Goal: Task Accomplishment & Management: Complete application form

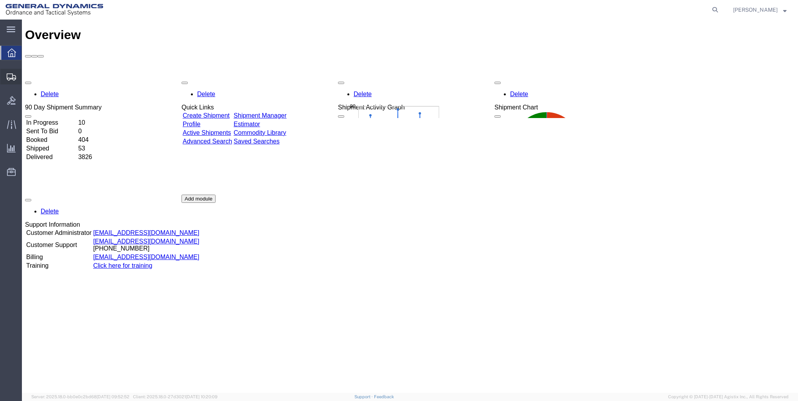
click at [0, 0] on span "Create Shipment" at bounding box center [0, 0] width 0 height 0
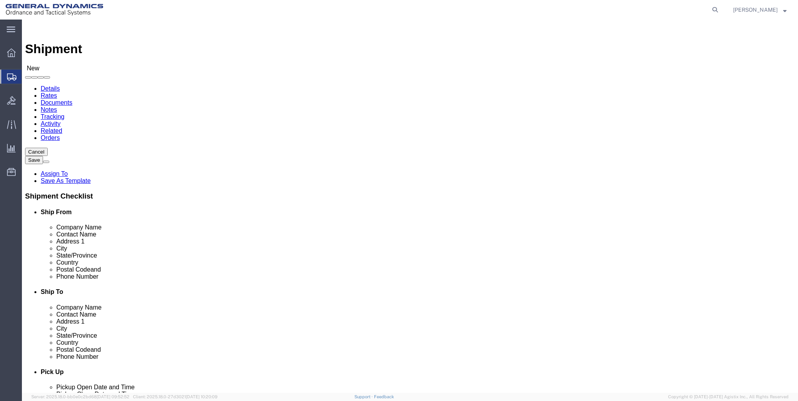
select select
select select "MYPROFILE"
select select "ME"
click input "text"
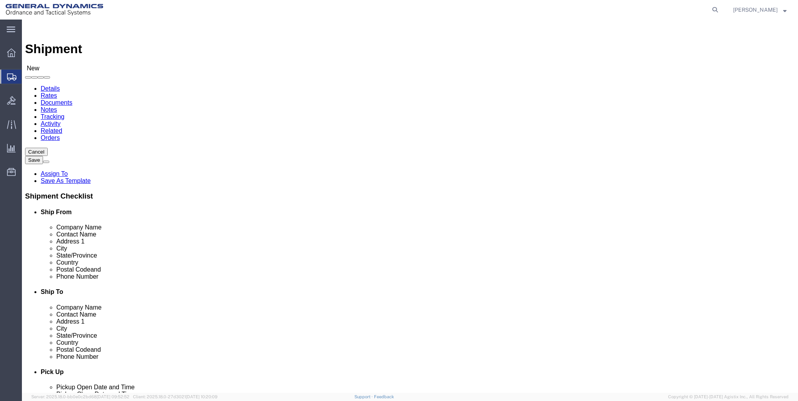
type input "g"
type input "GENERAL DYNAMICS ORDNANCE & TACTICAL SYSTEMS"
type input "RECEIVING"
type input "8000 OGDON ROAD"
type input "MARION"
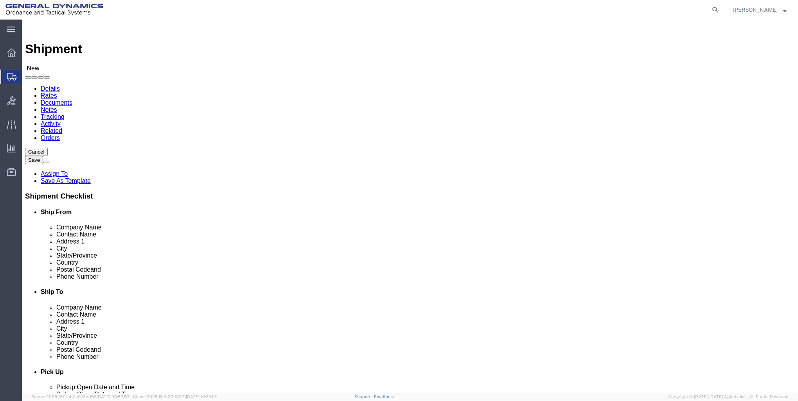
click div "Location My Profile Location GD-OTS Anniston (Commerce) GD-OTS Camden GD-OTS De…"
click input "Postal Code"
type input "62959"
click input "text"
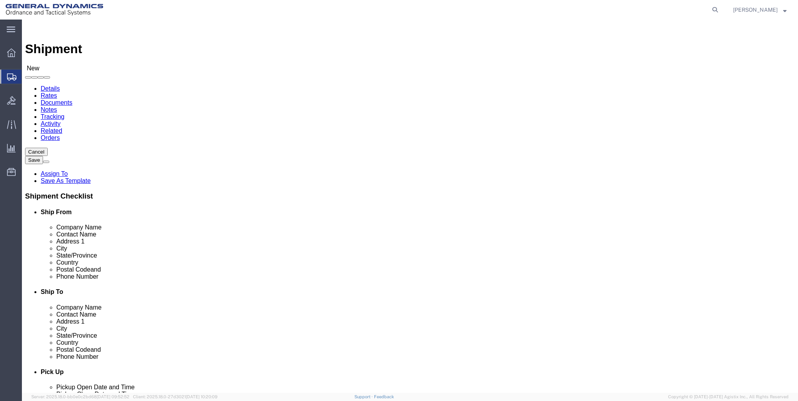
type input "999-999-9999"
click div "Location My Profile Location GD-OTS Anniston (Commerce) GD-OTS Camden GD-OTS De…"
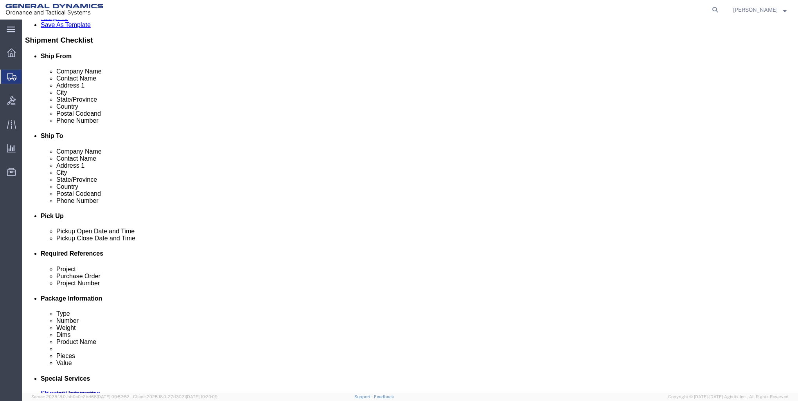
scroll to position [157, 0]
click div "Sep 09 2025 3:00 PM"
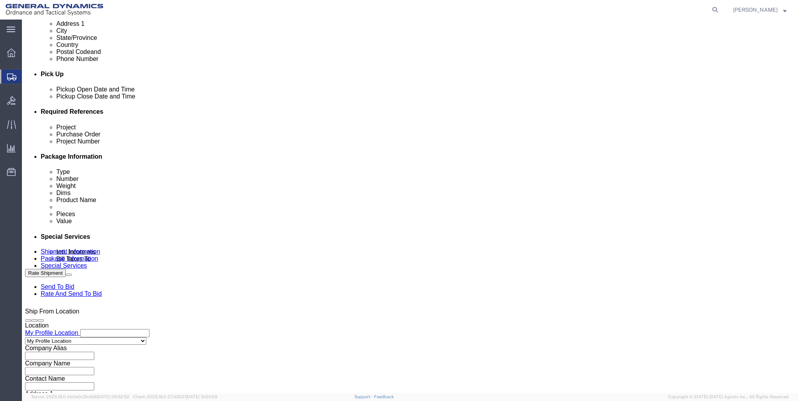
type input "7:00 PM"
drag, startPoint x: 103, startPoint y: 182, endPoint x: 114, endPoint y: 182, distance: 10.6
click div "Project"
click input "text"
type input "21101487.3000.3002"
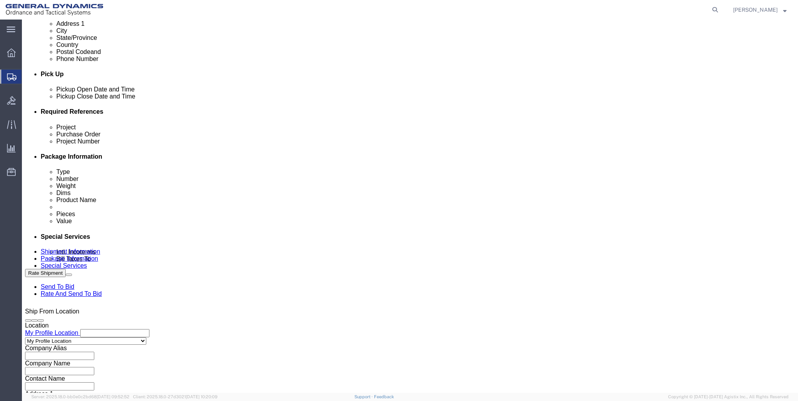
click input "text"
type input "28380"
type input "115122"
click div "Shipping Mode (Optional)"
click div "Sep 09 2025 3:00 PM"
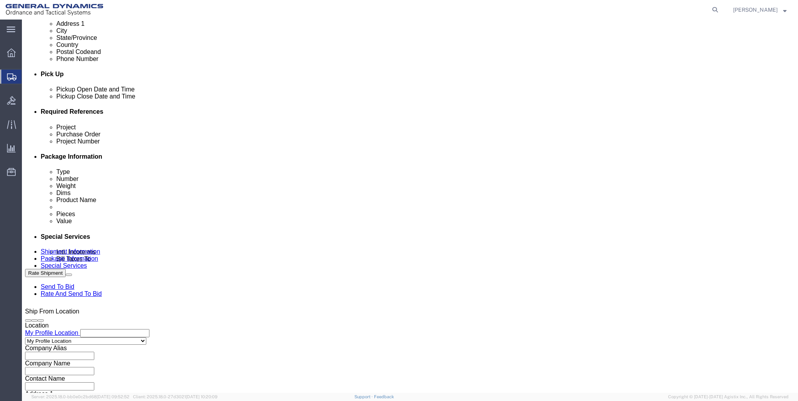
click button "Apply"
click button "Continue"
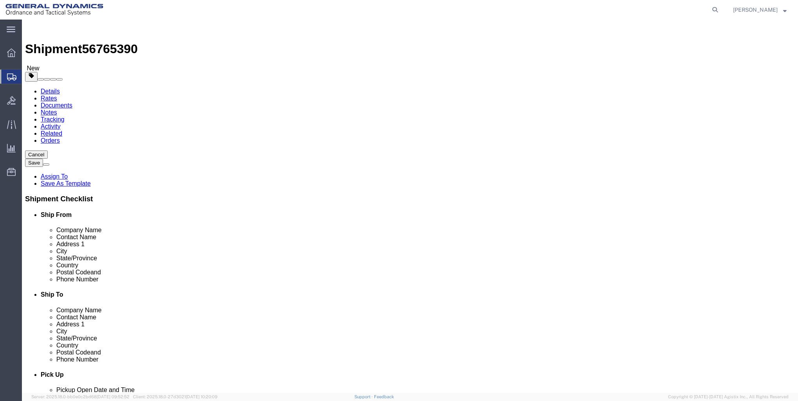
click select "Select Bale(s) Basket(s) Bolt(s) Bottle(s) Buckets Bulk Bundle(s) Can(s) Cardbo…"
select select "PSNS"
click select "Select Bale(s) Basket(s) Bolt(s) Bottle(s) Buckets Bulk Bundle(s) Can(s) Cardbo…"
click input "text"
type input "48"
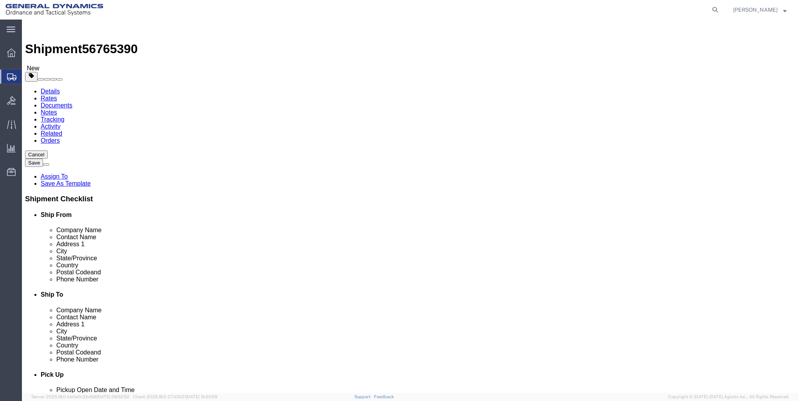
type input "40"
type input "35"
drag, startPoint x: 136, startPoint y: 198, endPoint x: -23, endPoint y: 147, distance: 167.1
click html "Shipment 56765390 New Details Rates Documents Notes Tracking Activity Related O…"
type input "246"
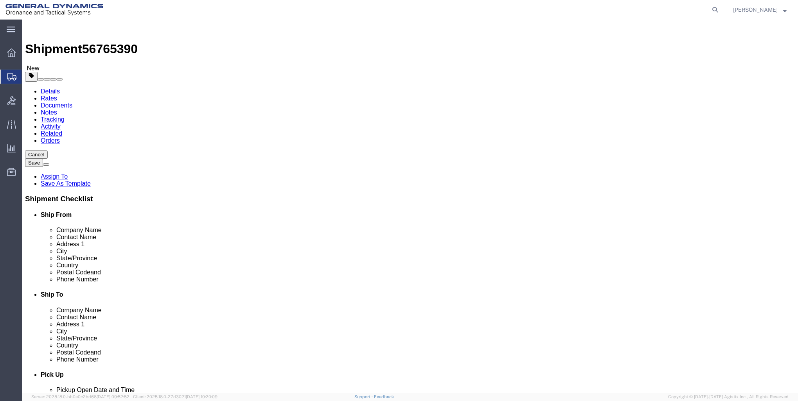
click span
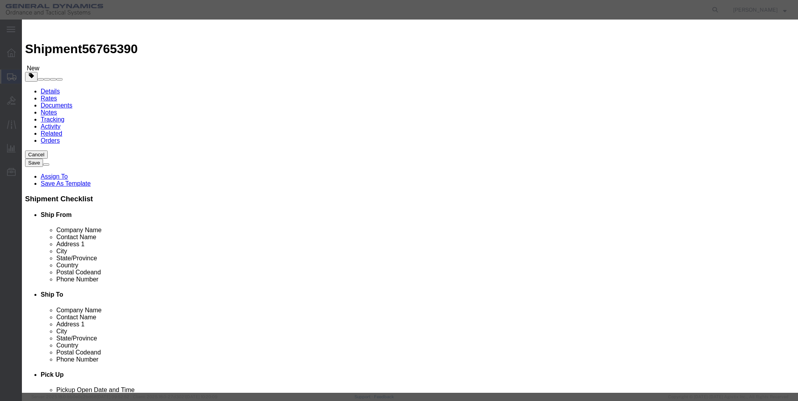
click input "text"
type input "SABOT"
click h3 "Add content"
drag, startPoint x: 266, startPoint y: 72, endPoint x: 169, endPoint y: 47, distance: 99.8
click div "Commodity library Product Name SABOT SABO Pieces 0 Select Bag Barrels 100Board …"
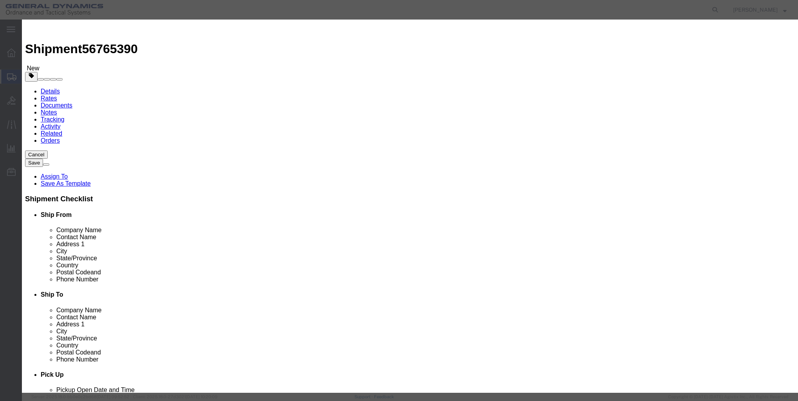
type input "1"
select select "USD"
drag, startPoint x: 263, startPoint y: 91, endPoint x: 266, endPoint y: 95, distance: 5.3
click input "text"
type input "1"
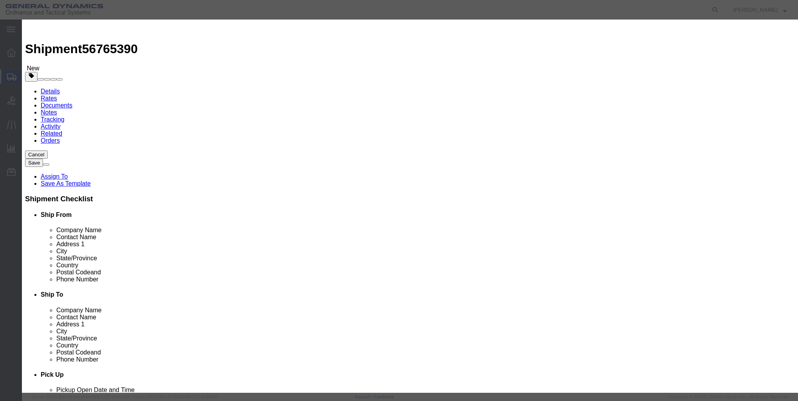
select select "250"
click button "Save & Close"
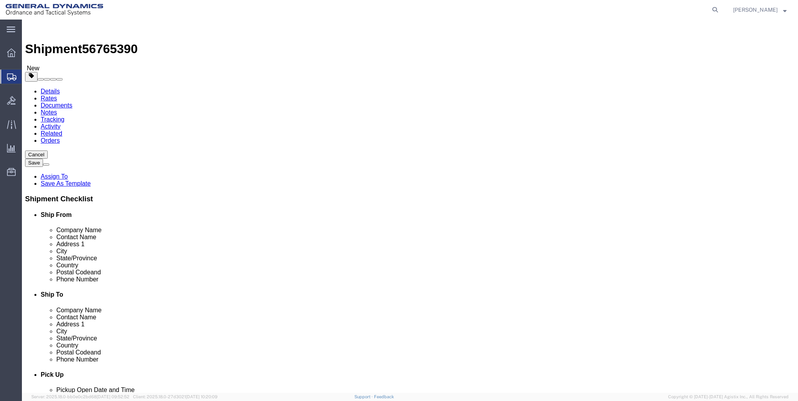
click button "Continue"
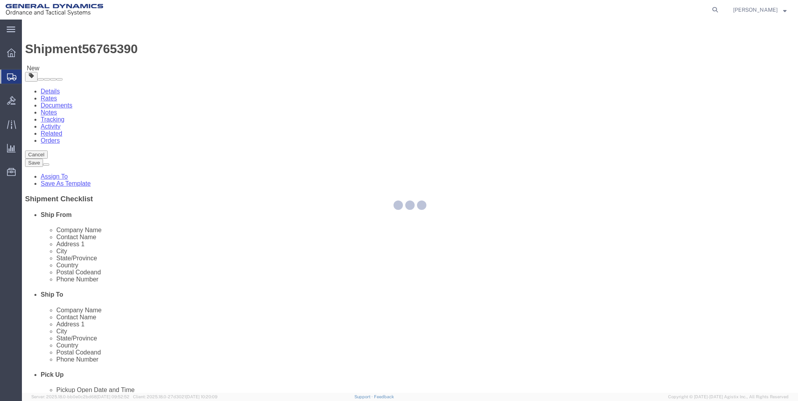
select select
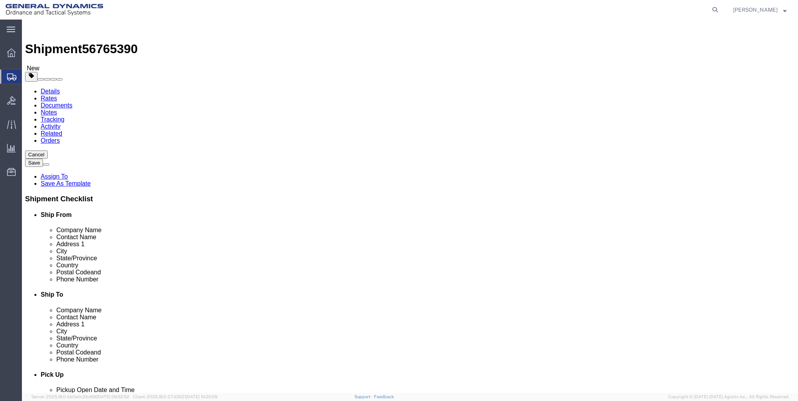
drag, startPoint x: 698, startPoint y: 365, endPoint x: 693, endPoint y: 365, distance: 4.3
click button "Rate Shipment"
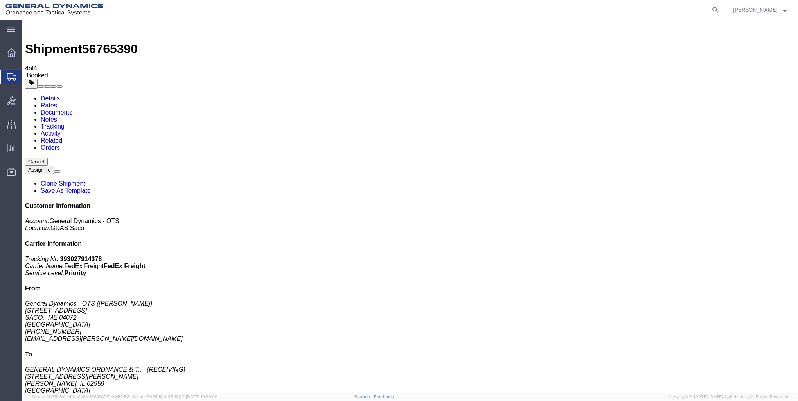
click at [49, 95] on link "Details" at bounding box center [50, 98] width 19 height 7
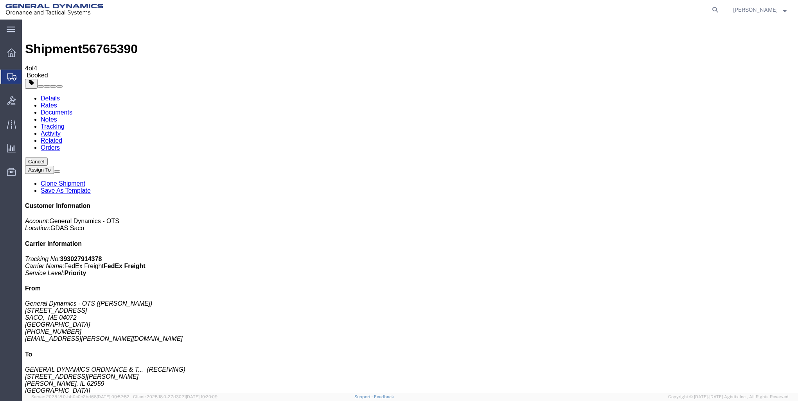
click link "Schedule pickup request"
click div "Shipment Detail Ship From General Dynamics - OTS (Evan Brigham) 291 NORTH ST SA…"
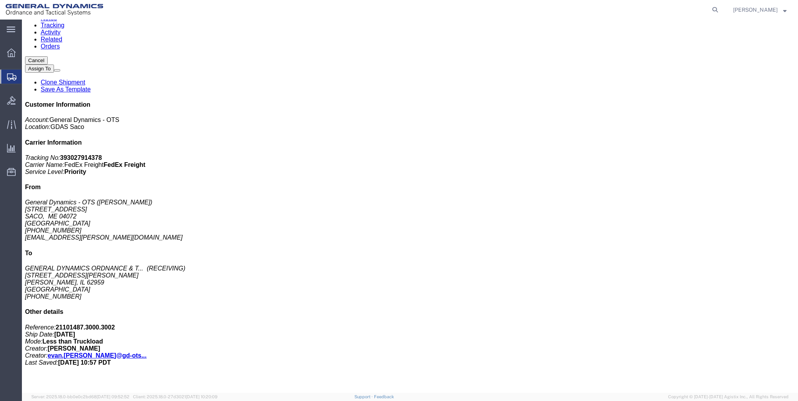
scroll to position [110, 0]
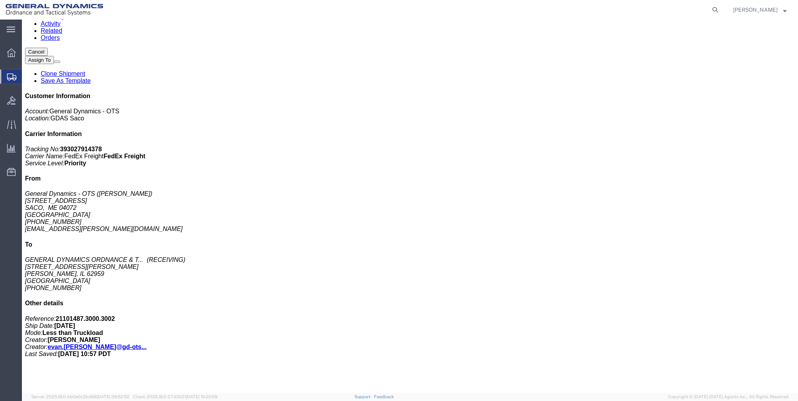
click div "Leg 1 - Less than Truckload"
